Goal: Find contact information: Find contact information

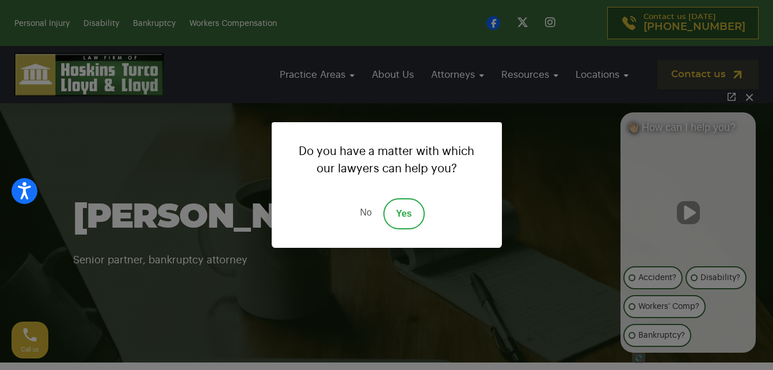
click at [368, 213] on link "No" at bounding box center [365, 213] width 35 height 31
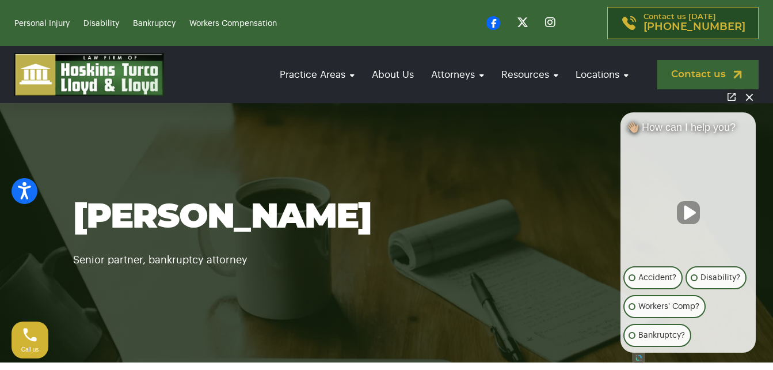
click at [701, 69] on link "Contact us" at bounding box center [708, 74] width 101 height 29
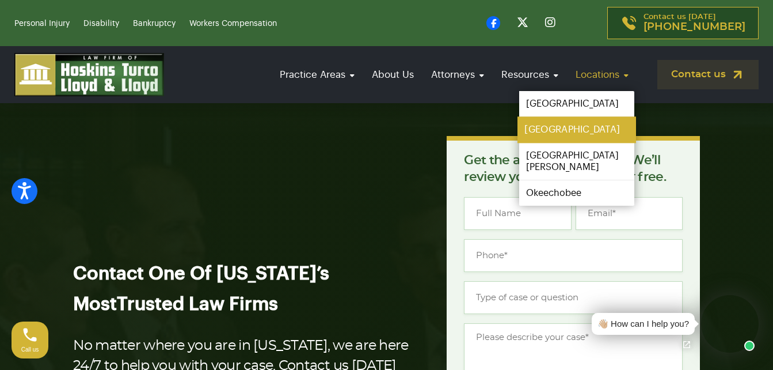
click at [556, 126] on link "[GEOGRAPHIC_DATA]" at bounding box center [577, 130] width 119 height 26
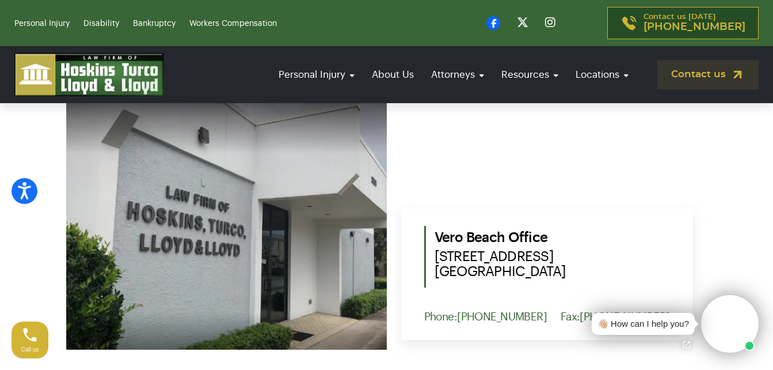
scroll to position [491, 0]
